Goal: Use online tool/utility: Utilize a website feature to perform a specific function

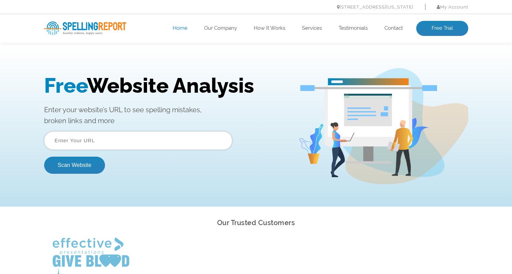
click at [137, 135] on input "text" at bounding box center [138, 140] width 188 height 18
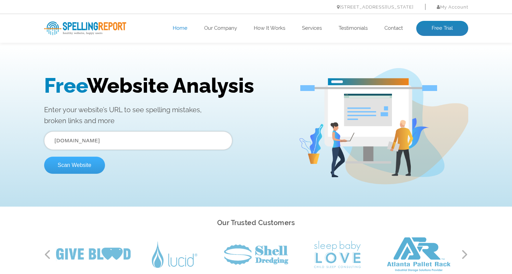
type input "[DOMAIN_NAME]"
click at [77, 165] on button "Scan Website" at bounding box center [74, 165] width 61 height 17
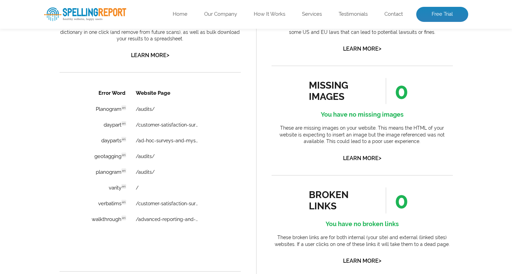
scroll to position [563, 0]
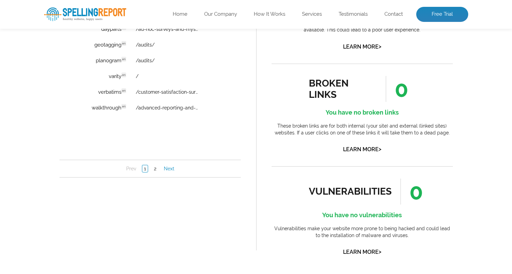
click at [169, 170] on link "Next" at bounding box center [169, 168] width 14 height 7
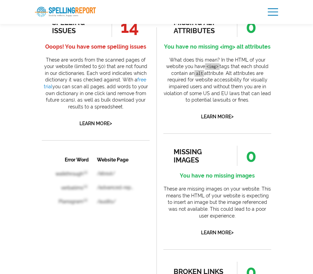
scroll to position [412, 0]
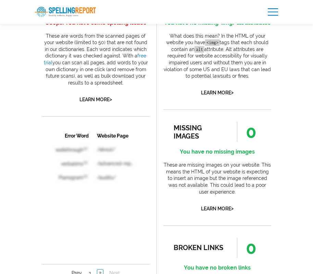
click at [75, 162] on table "Error Word Website Page walkthrough en /about/ verbatims en /advanced-reporting…" at bounding box center [96, 190] width 108 height 124
click at [89, 271] on link "1" at bounding box center [89, 272] width 5 height 7
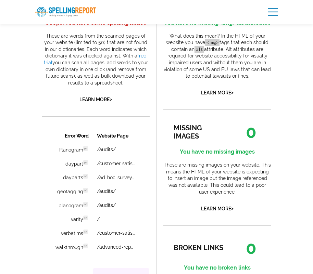
scroll to position [0, 0]
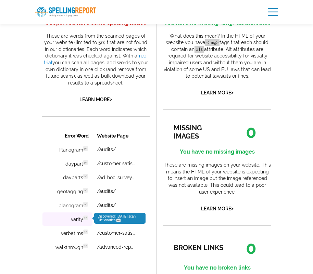
click at [74, 221] on td "varity en Discovered: [DATE] scan Dictionaries: en" at bounding box center [67, 218] width 50 height 13
click at [77, 218] on td "varity en Discovered: [DATE] scan Dictionaries: en" at bounding box center [67, 218] width 50 height 13
click at [77, 220] on td "varity en Discovered: [DATE] scan Dictionaries: en" at bounding box center [67, 218] width 50 height 13
click at [77, 219] on td "varity en Discovered: [DATE] scan Dictionaries: en" at bounding box center [67, 218] width 50 height 13
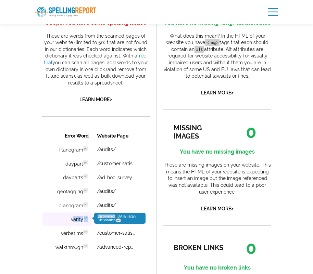
click at [74, 218] on td "varity en Discovered: [DATE] scan Dictionaries: en" at bounding box center [67, 218] width 50 height 13
click at [70, 217] on td "varity en Discovered: [DATE] scan Dictionaries: en" at bounding box center [67, 218] width 50 height 13
copy td "varity"
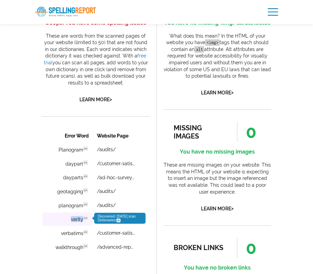
drag, startPoint x: 83, startPoint y: 221, endPoint x: 71, endPoint y: 220, distance: 11.3
click at [71, 220] on td "varity en Discovered: [DATE] scan Dictionaries: en" at bounding box center [67, 218] width 50 height 13
click at [83, 218] on span "en" at bounding box center [85, 217] width 5 height 5
click at [86, 218] on span "en" at bounding box center [85, 217] width 5 height 5
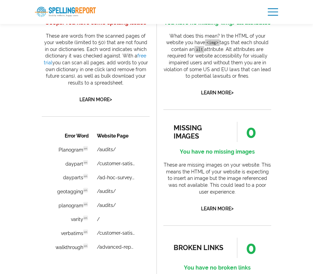
scroll to position [565, 0]
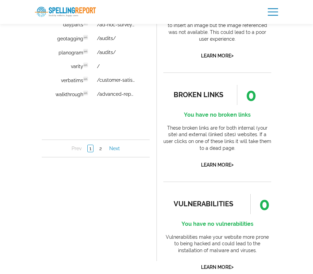
click at [116, 148] on link "Next" at bounding box center [114, 148] width 14 height 7
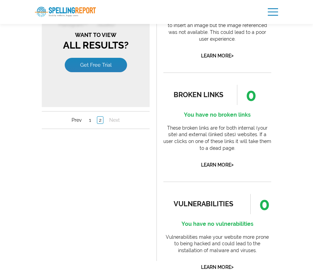
scroll to position [0, 0]
click at [115, 148] on body "Error Word Website Page walkthrough en /about/ verbatims en /advanced-reporting…" at bounding box center [96, 78] width 108 height 204
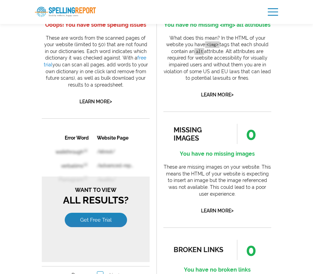
scroll to position [362, 0]
